Goal: Task Accomplishment & Management: Use online tool/utility

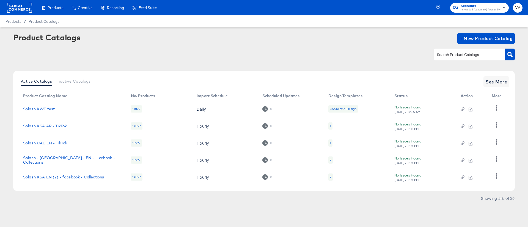
click at [224, 34] on div "Product Catalogs + New Product Catalog" at bounding box center [263, 38] width 501 height 11
click at [17, 11] on rect at bounding box center [19, 8] width 25 height 10
click at [458, 59] on div at bounding box center [468, 55] width 71 height 12
type input "uae"
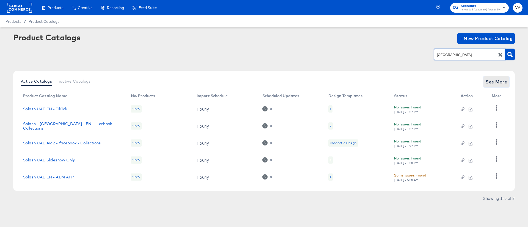
click at [495, 84] on span "See More" at bounding box center [495, 82] width 21 height 8
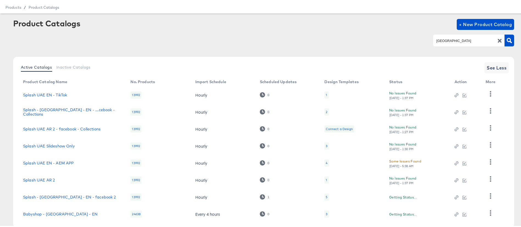
scroll to position [46, 0]
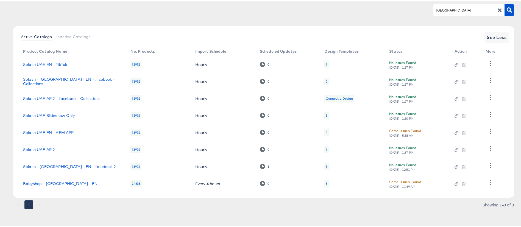
click at [326, 165] on div "5" at bounding box center [327, 165] width 2 height 4
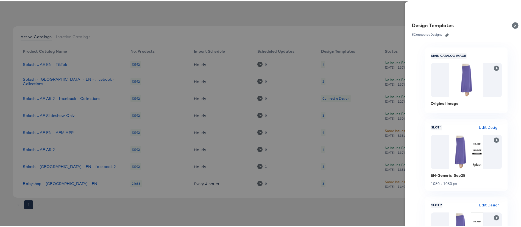
scroll to position [0, 0]
click at [277, 31] on div at bounding box center [264, 113] width 528 height 227
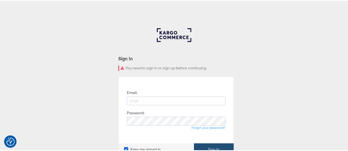
type input "[PERSON_NAME][EMAIL_ADDRESS][PERSON_NAME][DOMAIN_NAME]"
click at [200, 145] on button "Sign In" at bounding box center [214, 149] width 40 height 12
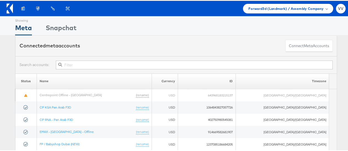
click at [195, 67] on input "text" at bounding box center [194, 64] width 276 height 9
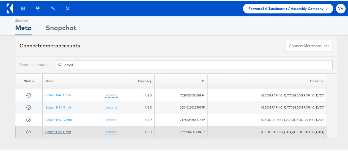
type input "omni"
click at [71, 130] on link "Splash UAE Omni" at bounding box center [58, 131] width 26 height 4
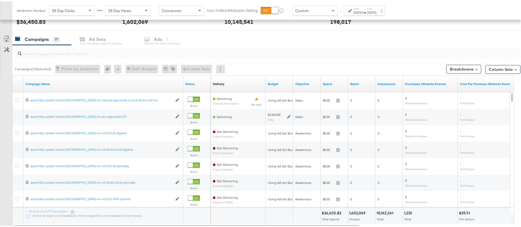
scroll to position [222, 0]
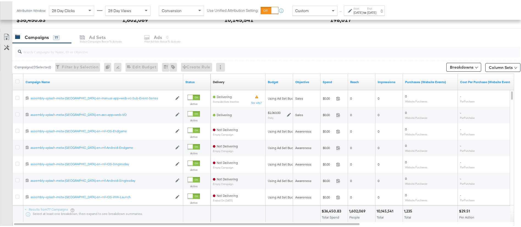
click at [101, 53] on input "search" at bounding box center [248, 48] width 453 height 11
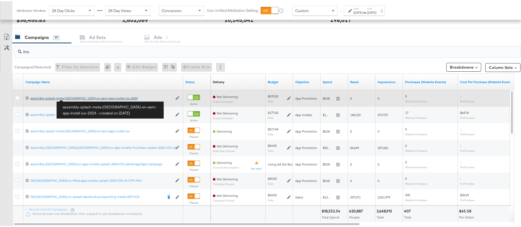
type input "ins"
click at [77, 98] on div "assembly-splash-meta-[GEOGRAPHIC_DATA]-en-aem-app-install-ios-2024 assembly-spl…" at bounding box center [102, 97] width 142 height 4
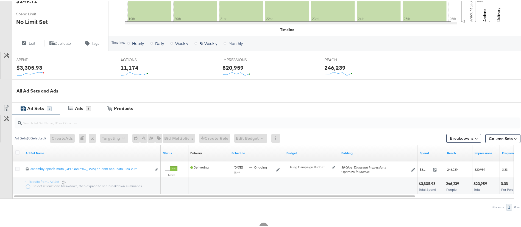
scroll to position [180, 0]
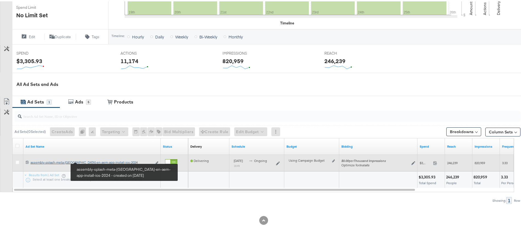
click at [104, 160] on div "assembly-splash-meta-[GEOGRAPHIC_DATA]-en-aem-app-install-ios-2024 assembly-spl…" at bounding box center [92, 161] width 122 height 4
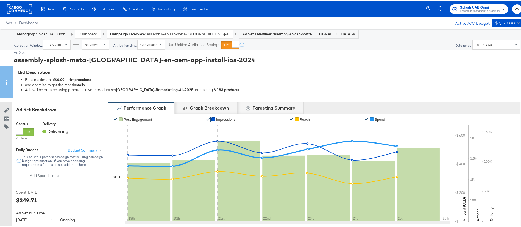
drag, startPoint x: 519, startPoint y: 84, endPoint x: 522, endPoint y: 88, distance: 4.4
click at [522, 88] on html "Ads Products Optimize Creative Reporting Feed Suite Splash UAE Omni Forward3d (…" at bounding box center [264, 113] width 528 height 227
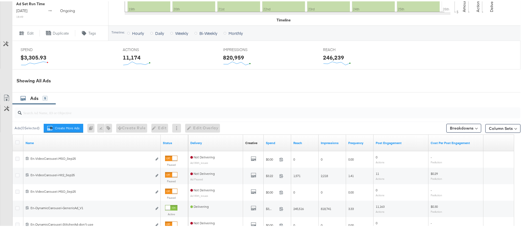
scroll to position [211, 0]
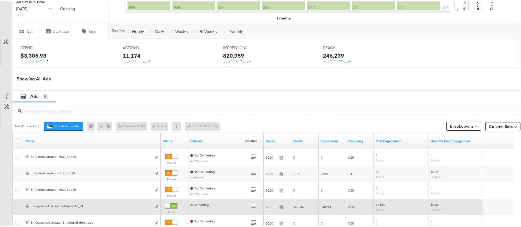
click at [18, 206] on icon at bounding box center [17, 205] width 4 height 4
click at [0, 0] on input "checkbox" at bounding box center [0, 0] width 0 height 0
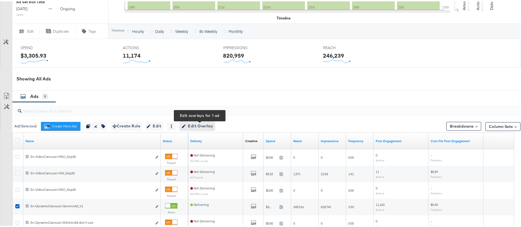
click at [191, 124] on span "Edit Overlay Edit overlays for 1 ad" at bounding box center [198, 124] width 32 height 7
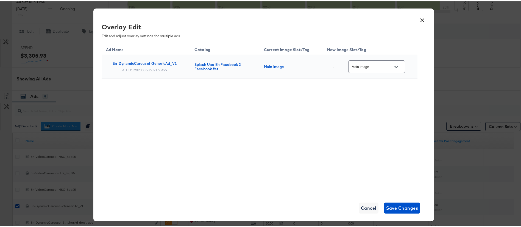
click at [381, 69] on div "Main image" at bounding box center [376, 65] width 57 height 12
click at [398, 67] on icon "Open" at bounding box center [397, 66] width 4 height 4
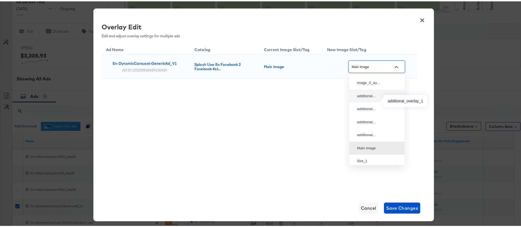
click at [367, 98] on div "additional..." at bounding box center [375, 94] width 37 height 5
type input "additional_overlay_1"
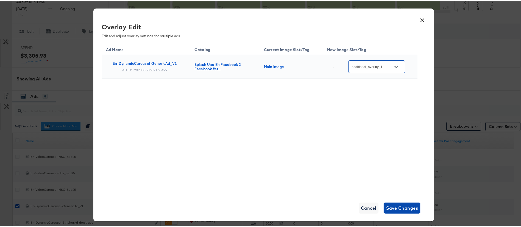
click at [398, 206] on span "Save Changes" at bounding box center [402, 207] width 32 height 8
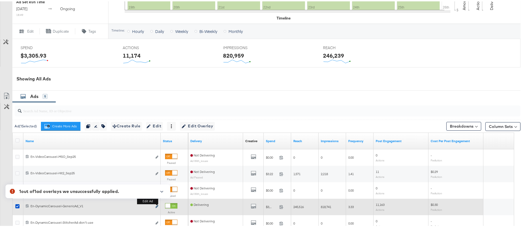
click at [157, 206] on icon "link" at bounding box center [157, 205] width 3 height 3
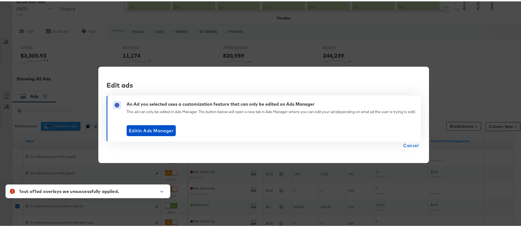
click at [401, 144] on button "Cancel" at bounding box center [411, 144] width 20 height 8
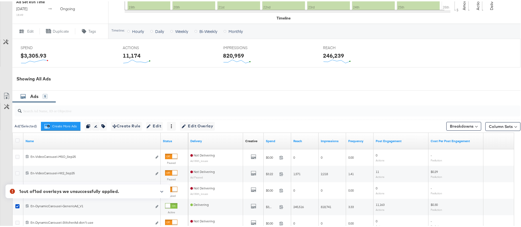
scroll to position [13, 0]
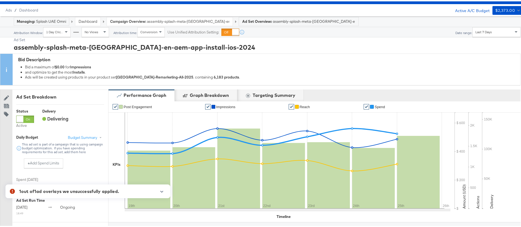
click at [95, 20] on link "Dashboard" at bounding box center [88, 20] width 19 height 5
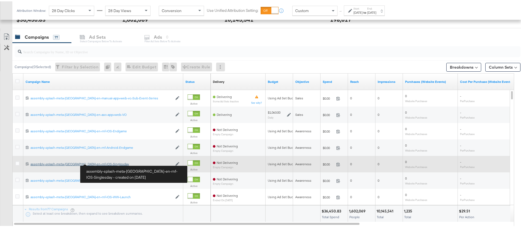
scroll to position [222, 0]
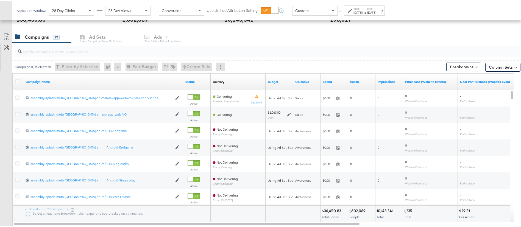
click at [72, 50] on input "search" at bounding box center [248, 48] width 453 height 11
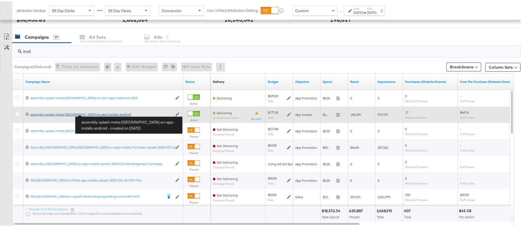
type input "inst"
click at [96, 113] on div "assembly-splash-meta-[GEOGRAPHIC_DATA]-en-app-installs-android assembly-splash-…" at bounding box center [102, 113] width 142 height 4
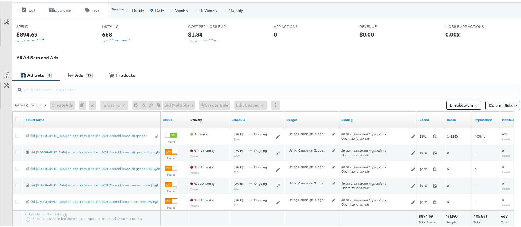
scroll to position [208, 0]
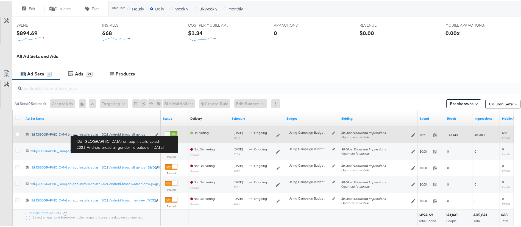
click at [105, 134] on div "f3d-[GEOGRAPHIC_DATA]-en-app-installs-splash-2021-Android-broad-all-gender f3d-…" at bounding box center [92, 133] width 122 height 4
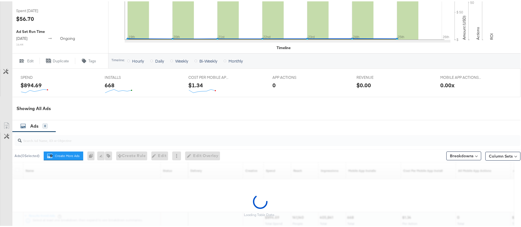
scroll to position [228, 0]
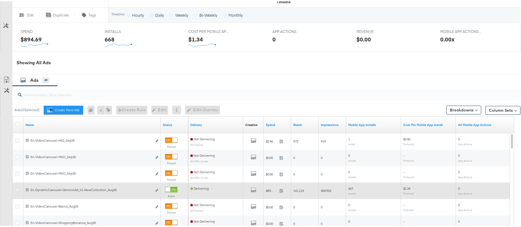
click at [18, 188] on icon at bounding box center [17, 189] width 4 height 4
click at [0, 0] on input "checkbox" at bounding box center [0, 0] width 0 height 0
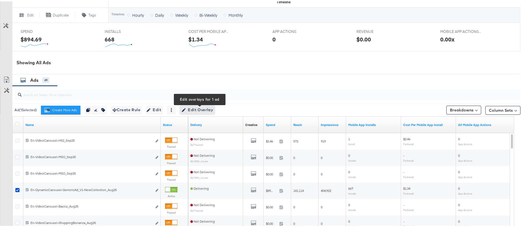
click at [195, 112] on span "Edit Overlay Edit overlays for 1 ad" at bounding box center [198, 108] width 32 height 7
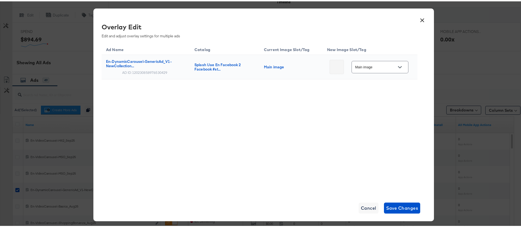
click at [370, 70] on div "Main image" at bounding box center [380, 66] width 57 height 12
click at [398, 66] on icon "Open" at bounding box center [400, 66] width 4 height 4
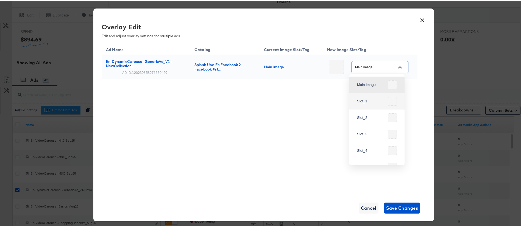
click at [377, 98] on div "Slot_1" at bounding box center [371, 99] width 29 height 5
type input "Slot_1"
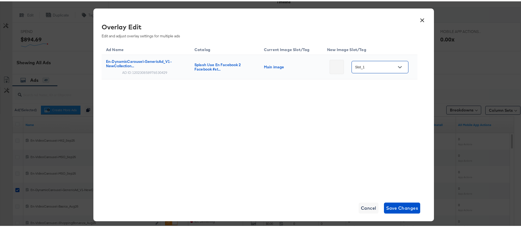
click at [299, 129] on div "Ad Name Catalog Current Image Slot/Tag New Image Slot/Tag En-DynamicCarousel-Ge…" at bounding box center [260, 116] width 316 height 151
click at [409, 207] on span "Save Changes" at bounding box center [402, 207] width 32 height 8
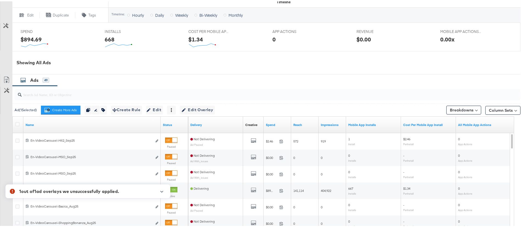
scroll to position [29, 0]
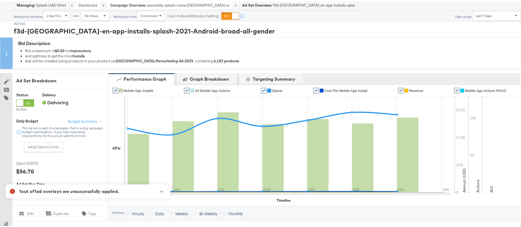
click at [93, 4] on link "Dashboard" at bounding box center [88, 3] width 19 height 5
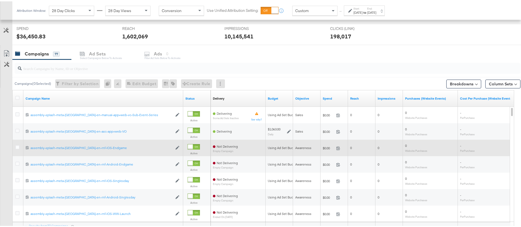
scroll to position [205, 0]
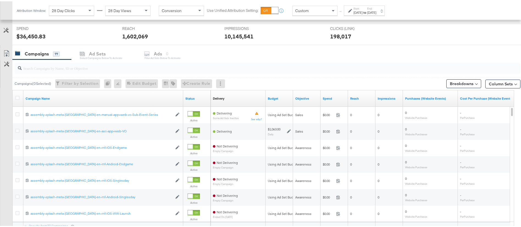
click at [45, 70] on input "search" at bounding box center [248, 64] width 453 height 11
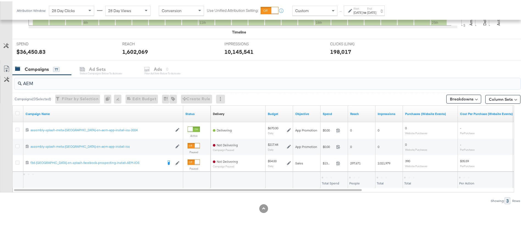
scroll to position [190, 0]
type input "AEM"
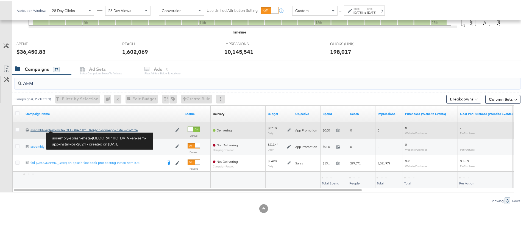
click at [67, 129] on div "assembly-splash-meta-[GEOGRAPHIC_DATA]-en-aem-app-install-ios-2024 assembly-spl…" at bounding box center [102, 129] width 142 height 4
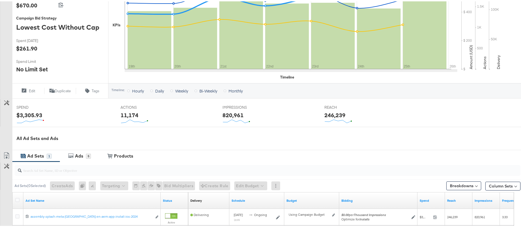
scroll to position [189, 0]
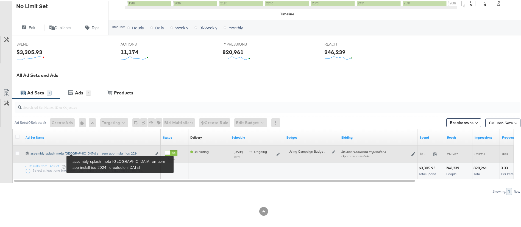
click at [87, 152] on div "assembly-splash-meta-[GEOGRAPHIC_DATA]-en-aem-app-install-ios-2024 assembly-spl…" at bounding box center [92, 152] width 122 height 4
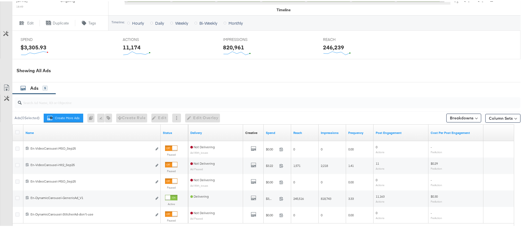
scroll to position [220, 0]
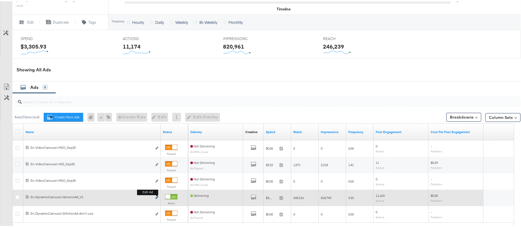
click at [157, 195] on button "Edit ad" at bounding box center [156, 197] width 3 height 6
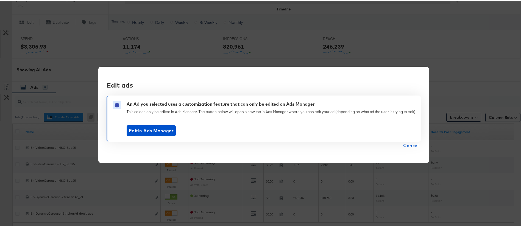
click at [404, 145] on span "Cancel" at bounding box center [410, 144] width 15 height 8
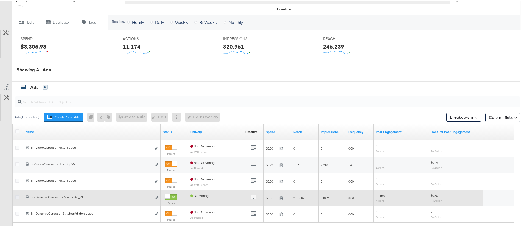
click at [19, 196] on icon at bounding box center [17, 196] width 4 height 4
click at [0, 0] on input "checkbox" at bounding box center [0, 0] width 0 height 0
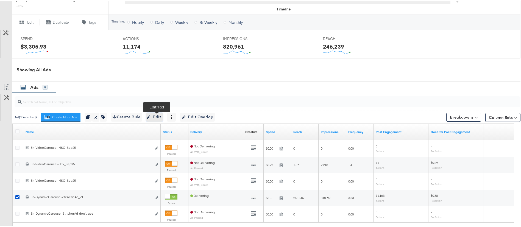
click at [158, 116] on span "Edit" at bounding box center [154, 115] width 13 height 7
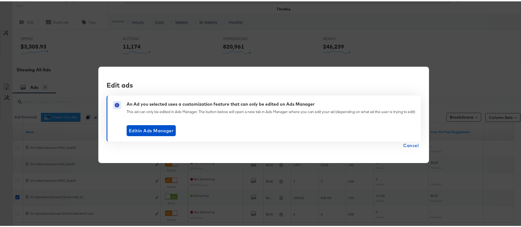
click at [409, 143] on span "Cancel" at bounding box center [410, 144] width 15 height 8
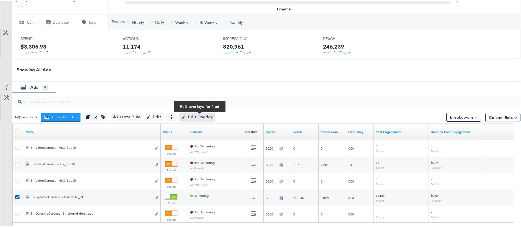
click at [210, 116] on span "Edit Overlay Edit overlays for 1 ad" at bounding box center [198, 115] width 32 height 7
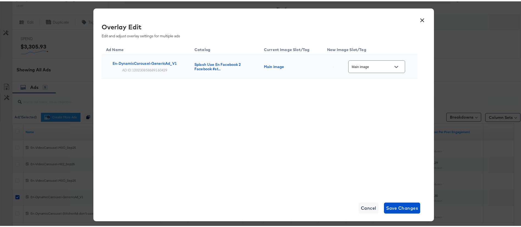
click at [364, 70] on div "Main image" at bounding box center [376, 65] width 57 height 12
click at [398, 67] on icon "Open" at bounding box center [397, 66] width 4 height 4
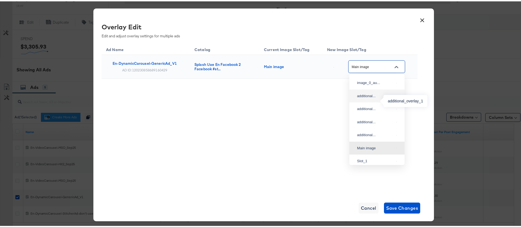
click at [374, 97] on div "additional..." at bounding box center [375, 94] width 37 height 5
type input "additional_overlay_1"
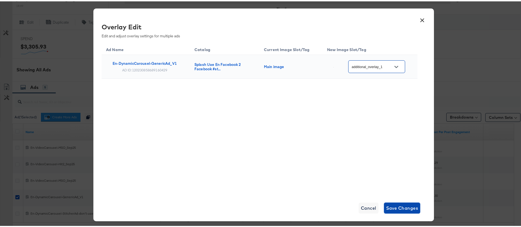
click at [394, 206] on span "Save Changes" at bounding box center [402, 207] width 32 height 8
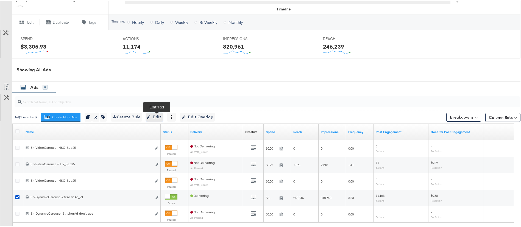
click at [154, 117] on span "Edit" at bounding box center [154, 115] width 13 height 7
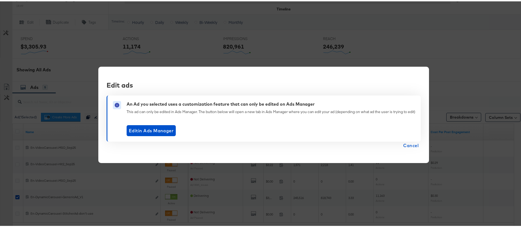
click at [412, 145] on span "Cancel" at bounding box center [410, 144] width 15 height 8
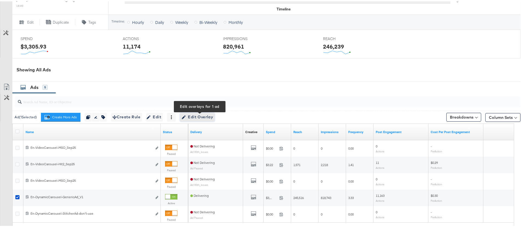
click at [203, 112] on button "Edit Overlay Edit overlays for 1 ad" at bounding box center [197, 116] width 35 height 9
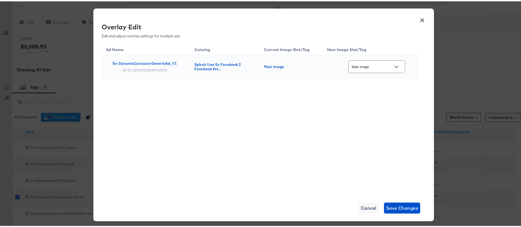
click at [391, 70] on div at bounding box center [397, 66] width 12 height 8
click at [397, 67] on icon "Open" at bounding box center [397, 66] width 4 height 4
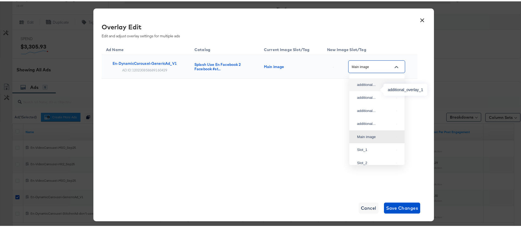
click at [370, 86] on div "additional..." at bounding box center [375, 83] width 37 height 5
type input "additional_overlay_1"
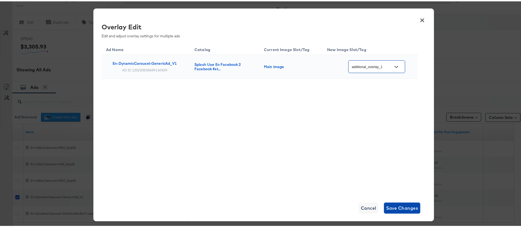
click at [406, 204] on span "Save Changes" at bounding box center [402, 207] width 32 height 8
